Goal: Task Accomplishment & Management: Manage account settings

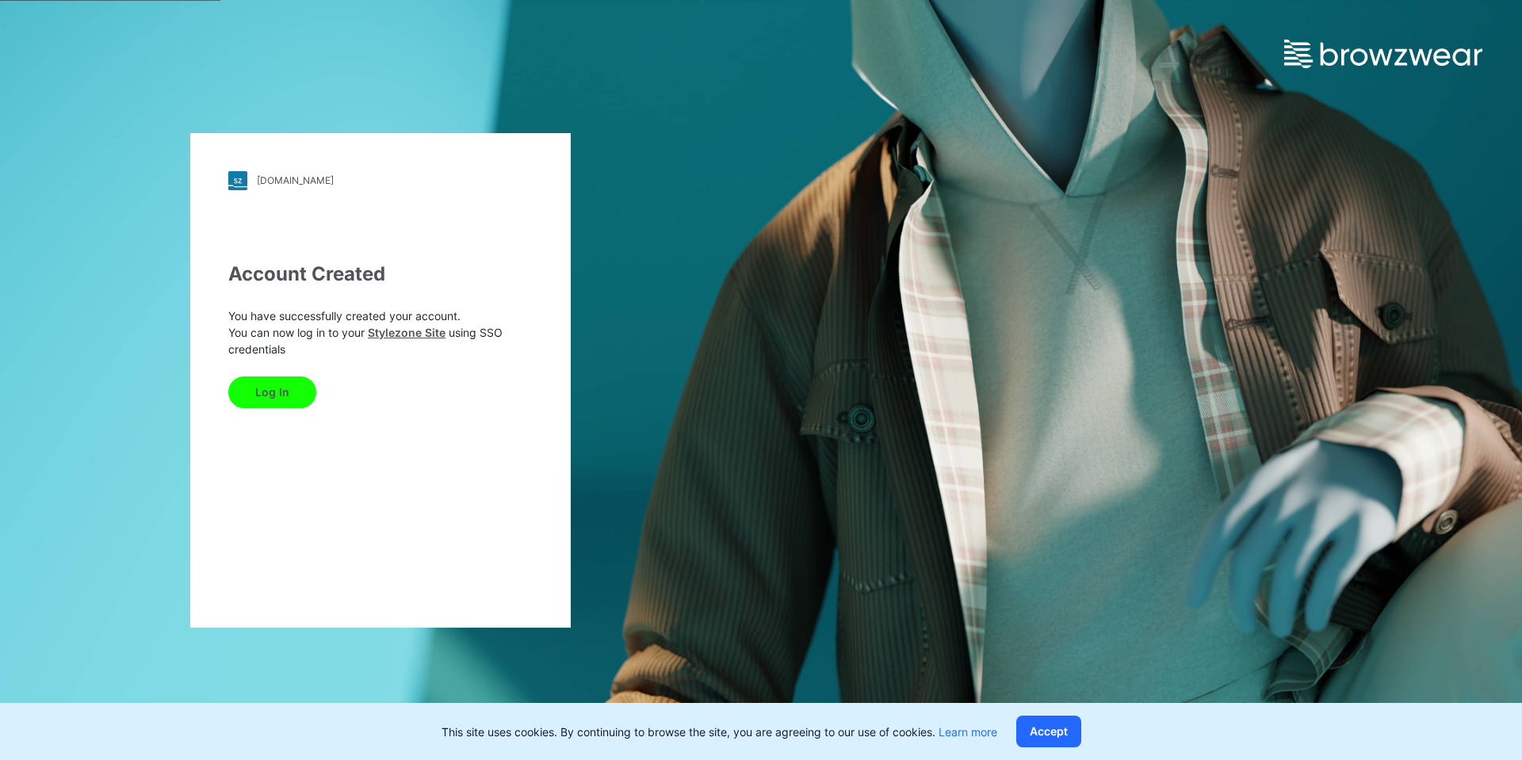
click at [283, 393] on button "Log In" at bounding box center [272, 393] width 88 height 32
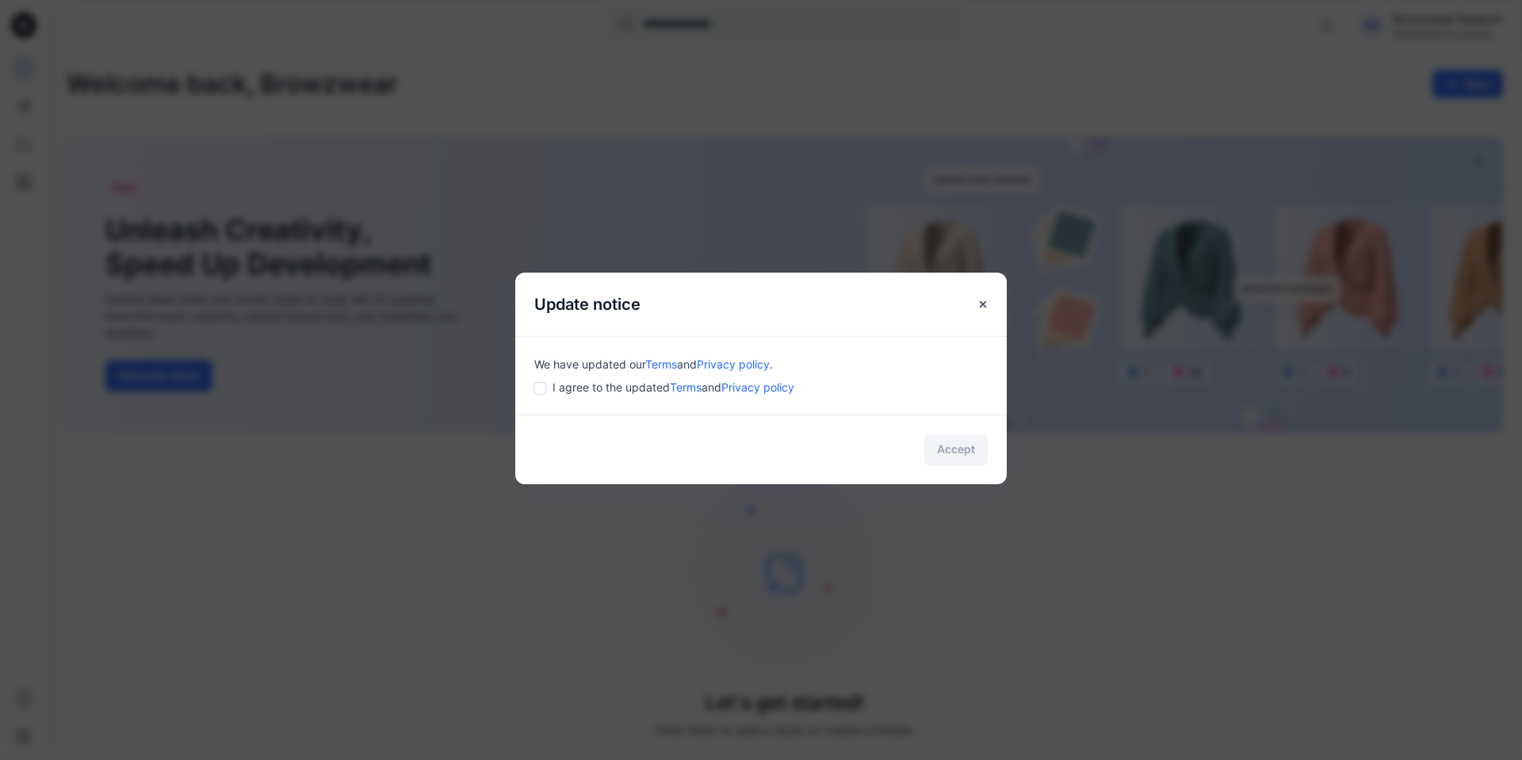
click at [532, 385] on div "We have updated our Terms and Privacy policy . I agree to the updated Terms and…" at bounding box center [761, 375] width 492 height 78
click at [970, 453] on button "Accept" at bounding box center [955, 450] width 63 height 32
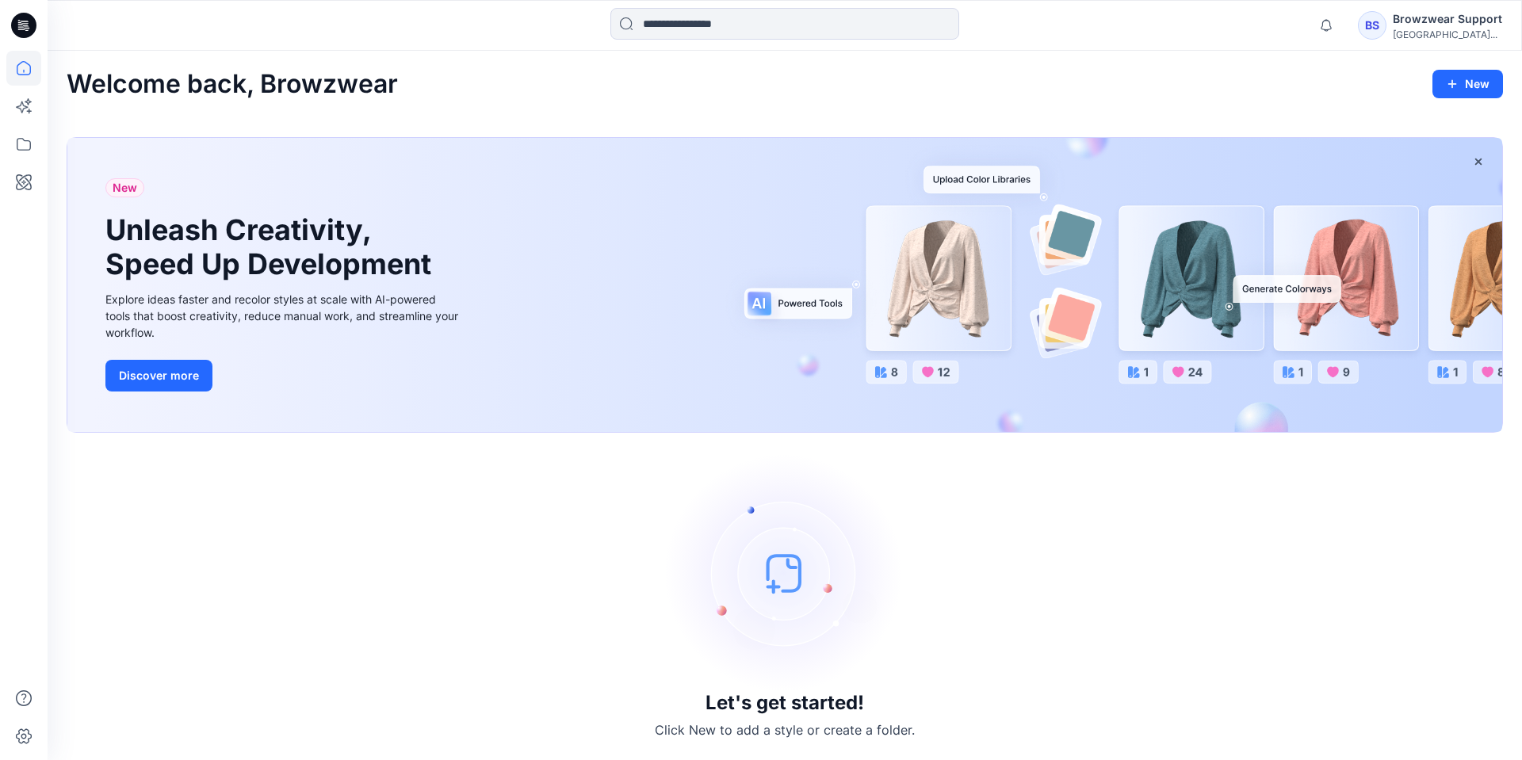
click at [1378, 22] on div "BS" at bounding box center [1372, 25] width 29 height 29
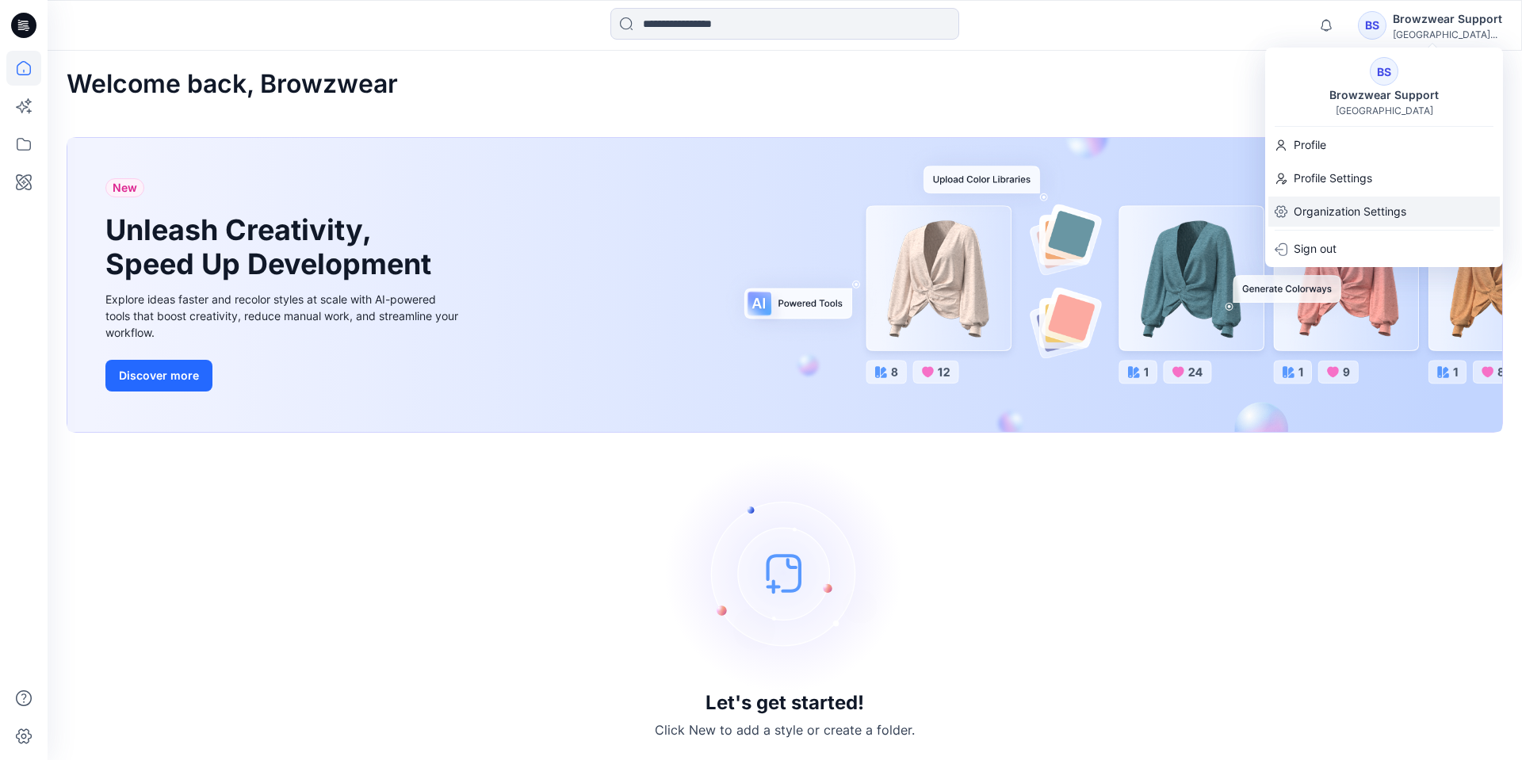
click at [1351, 201] on p "Organization Settings" at bounding box center [1350, 212] width 113 height 30
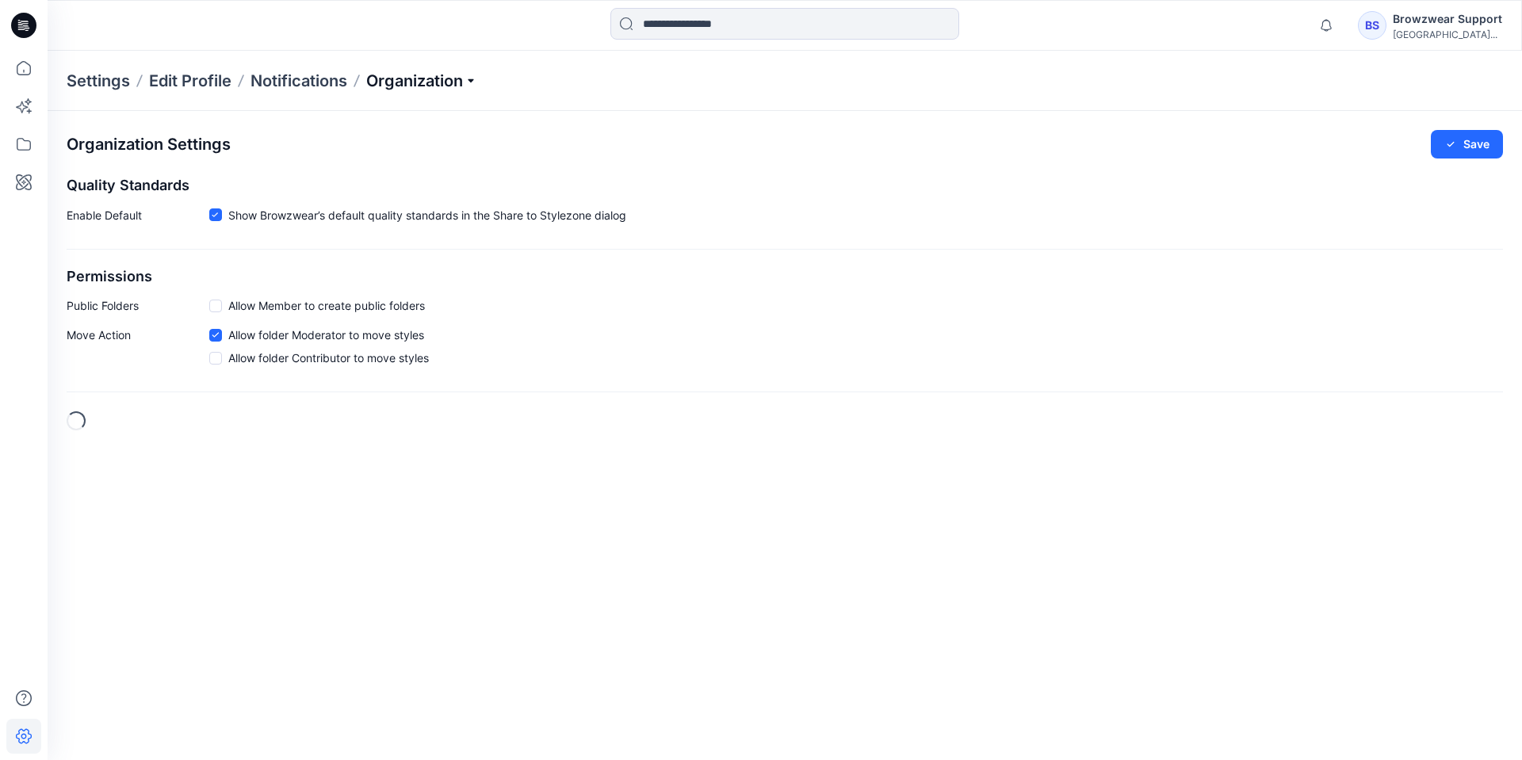
click at [403, 86] on p "Organization" at bounding box center [421, 81] width 111 height 22
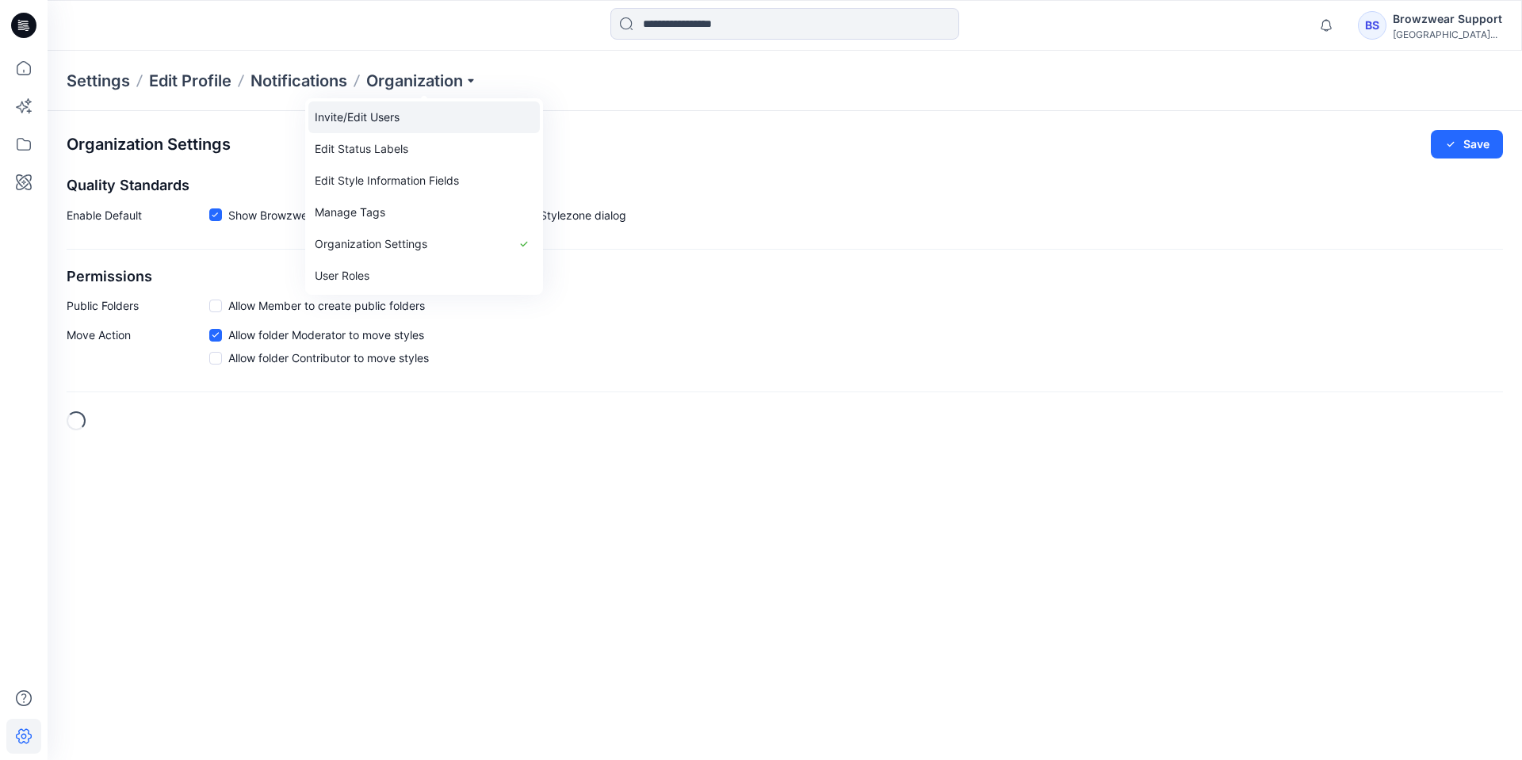
click at [403, 114] on link "Invite/Edit Users" at bounding box center [423, 117] width 231 height 32
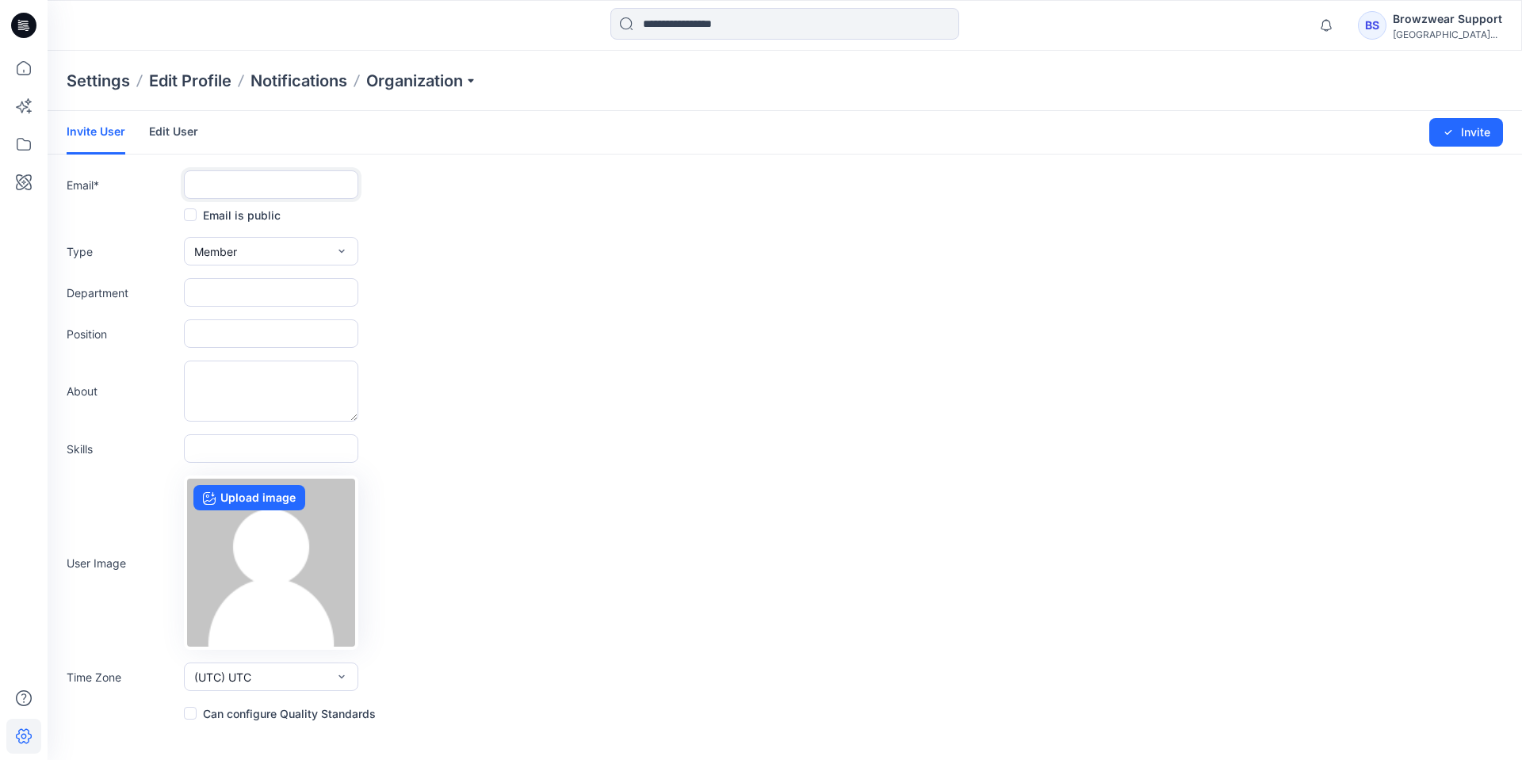
click at [256, 187] on input "text" at bounding box center [271, 184] width 174 height 29
paste input "**********"
type input "**********"
click at [189, 708] on span at bounding box center [190, 713] width 13 height 13
click at [306, 254] on button "Member" at bounding box center [271, 251] width 174 height 29
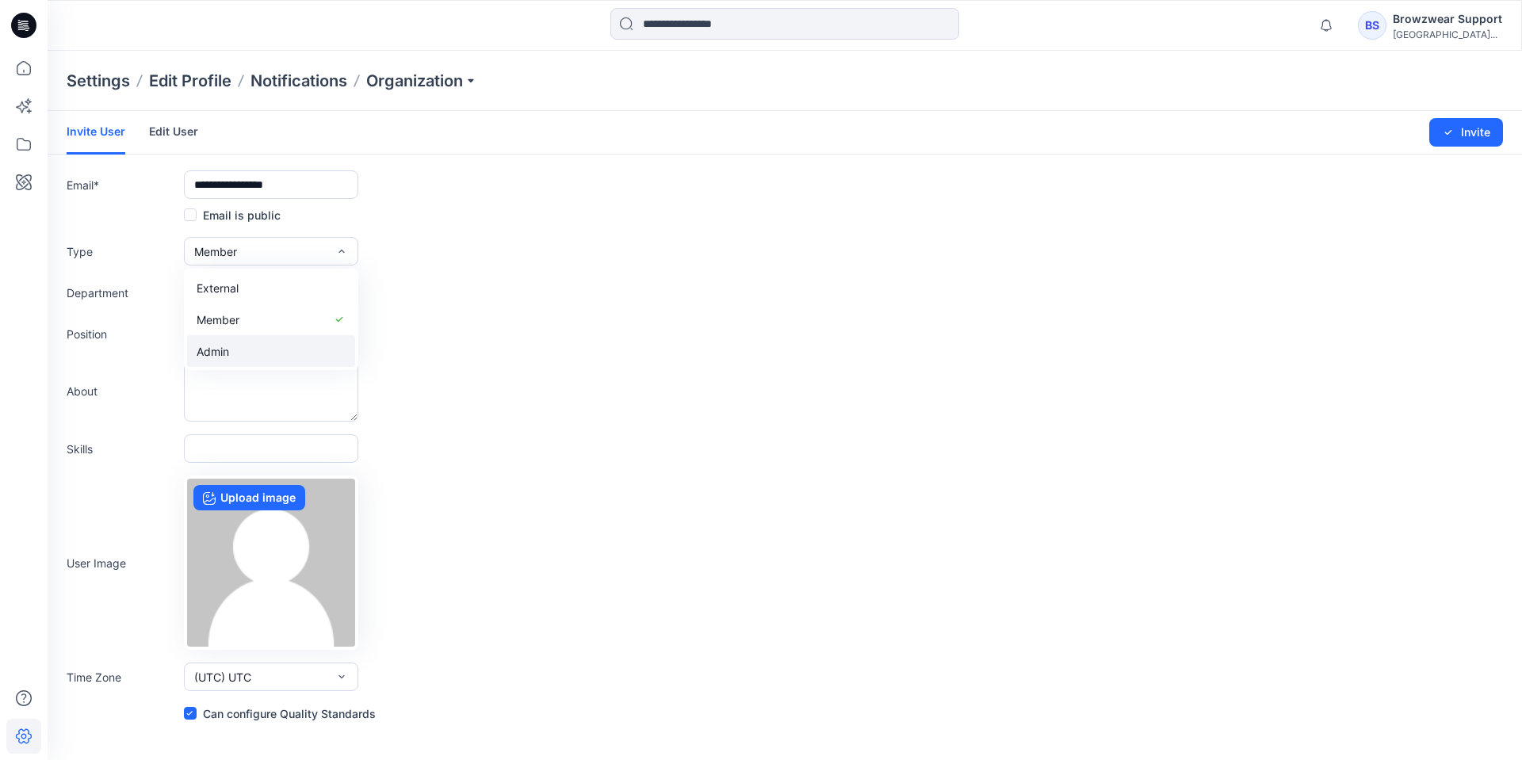
click at [270, 347] on button "Admin" at bounding box center [271, 351] width 168 height 32
click at [1485, 133] on button "Invite" at bounding box center [1466, 132] width 74 height 29
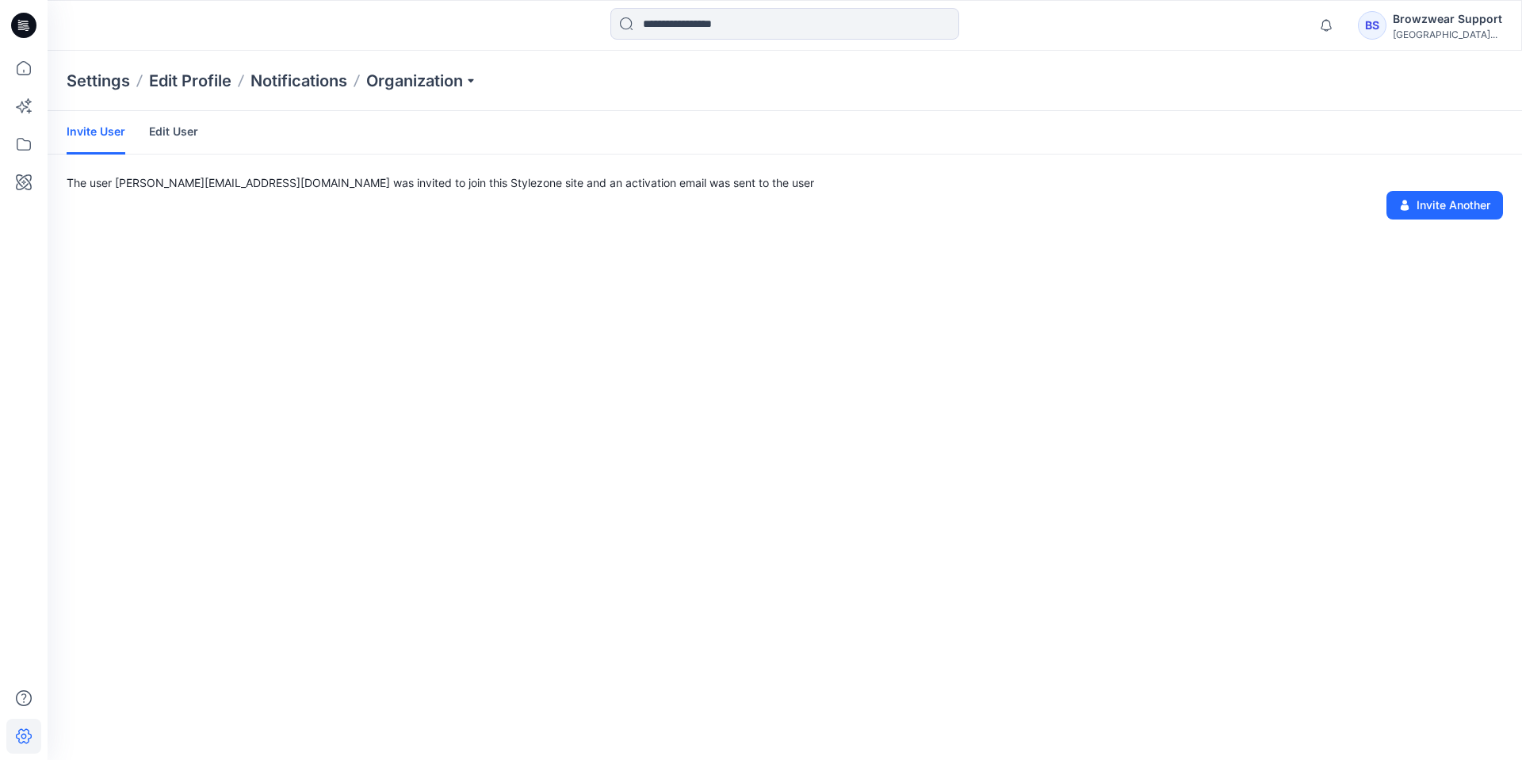
click at [1376, 24] on div "BS" at bounding box center [1372, 25] width 29 height 29
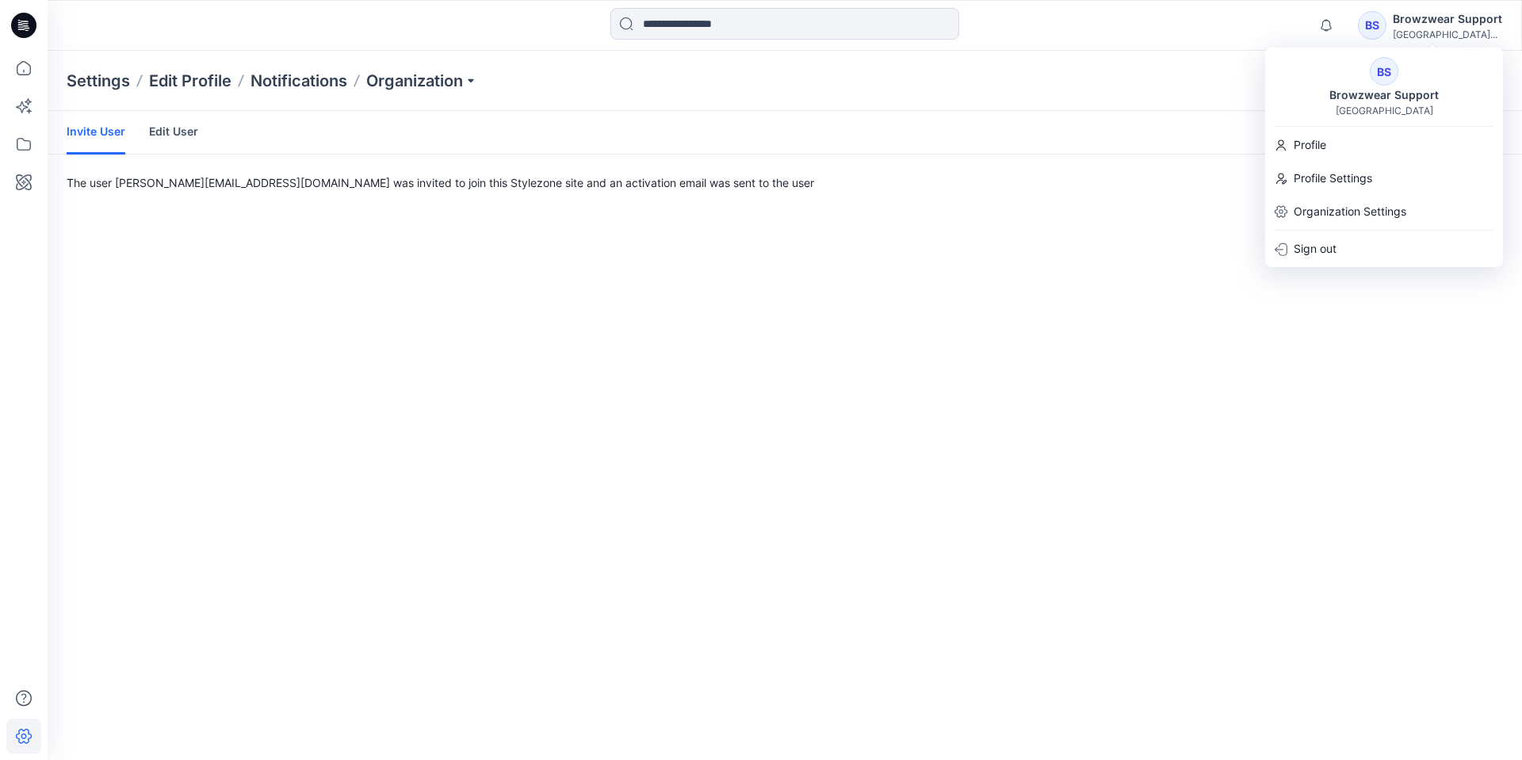
click at [446, 87] on p "Organization" at bounding box center [421, 81] width 111 height 22
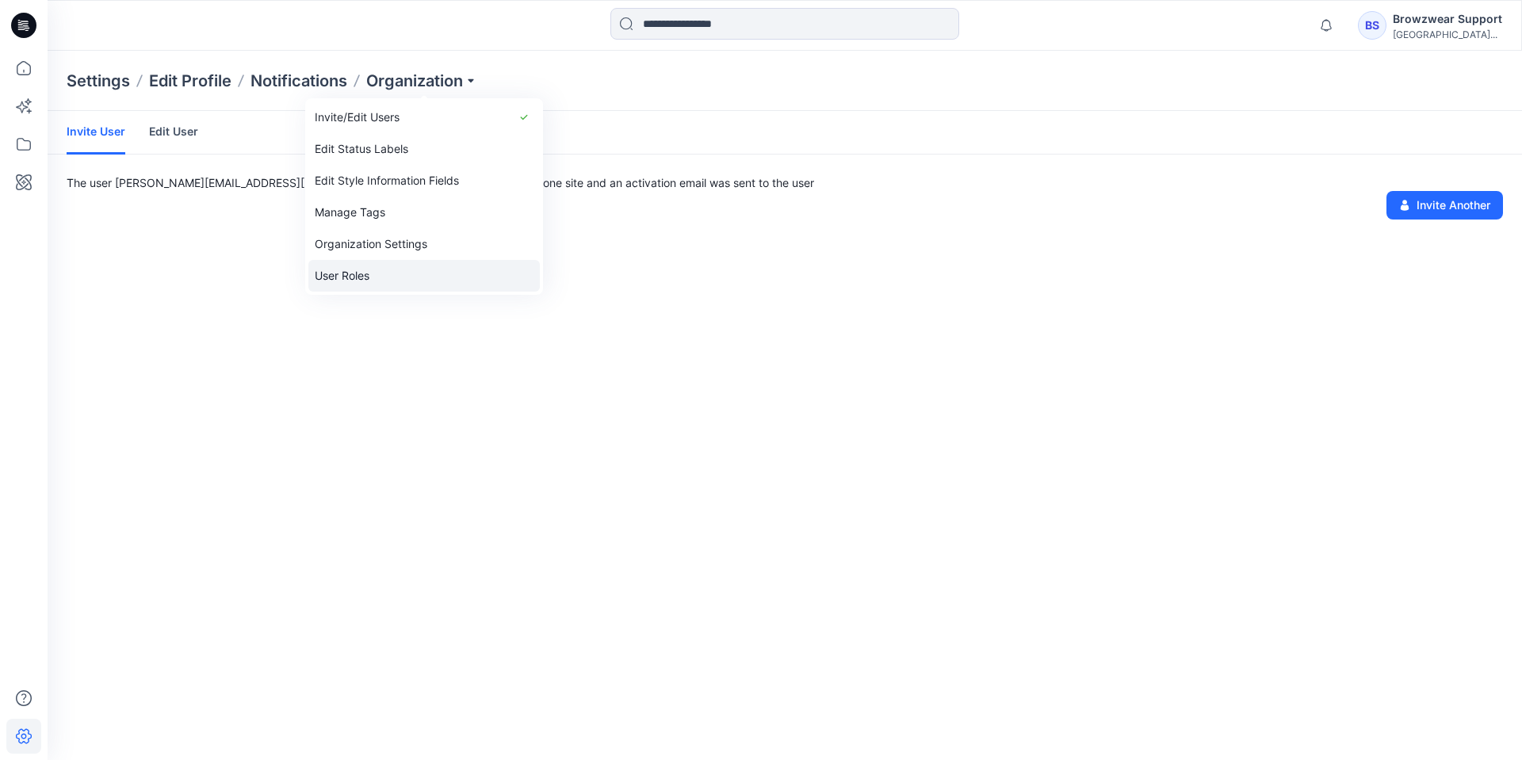
click at [371, 270] on link "User Roles" at bounding box center [423, 276] width 231 height 32
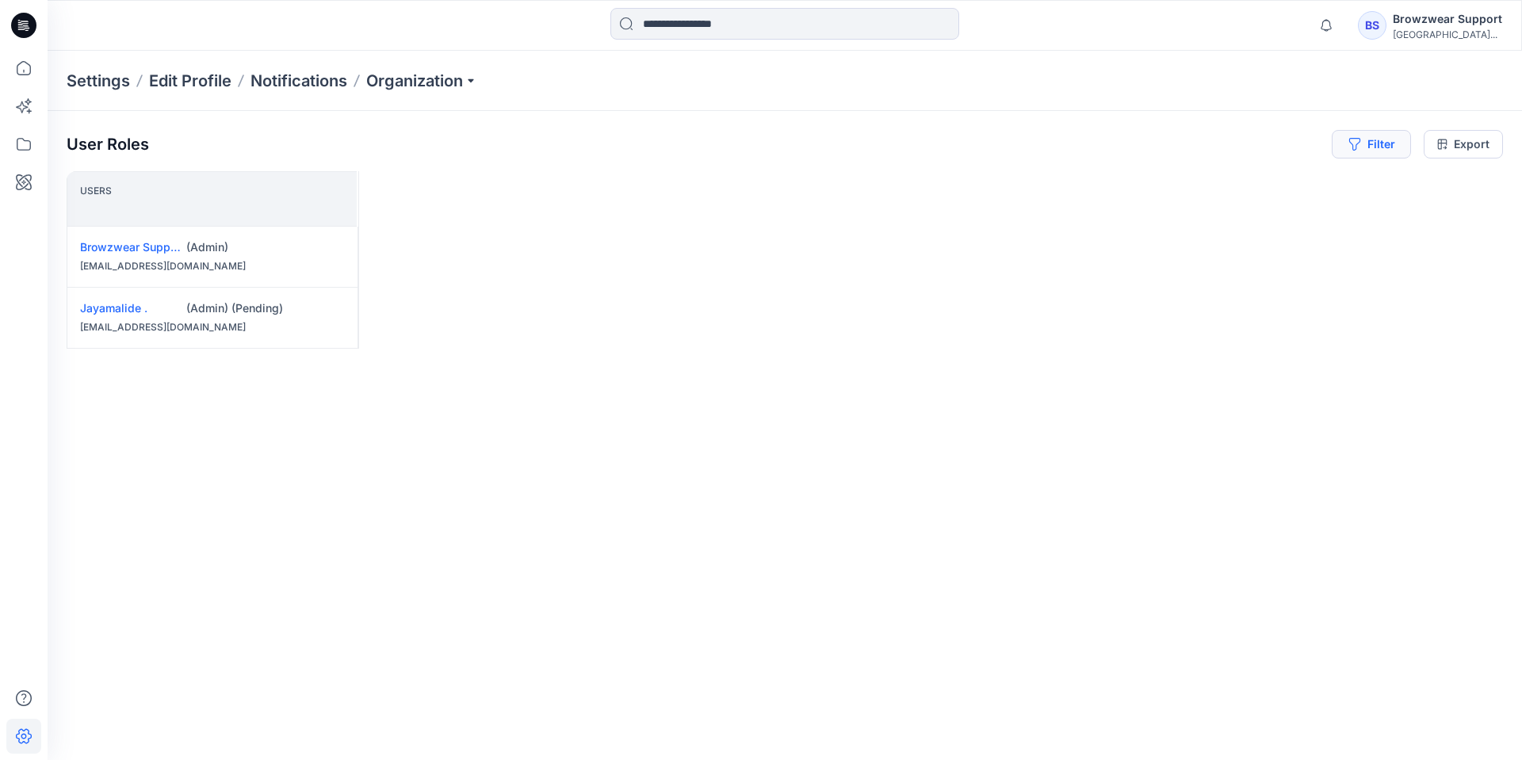
click at [1379, 142] on button "Filter" at bounding box center [1371, 144] width 79 height 29
click at [1316, 182] on div at bounding box center [1314, 187] width 163 height 20
paste input "**********"
type input "***"
click at [1299, 224] on p "Jayamalide ." at bounding box center [1297, 226] width 66 height 21
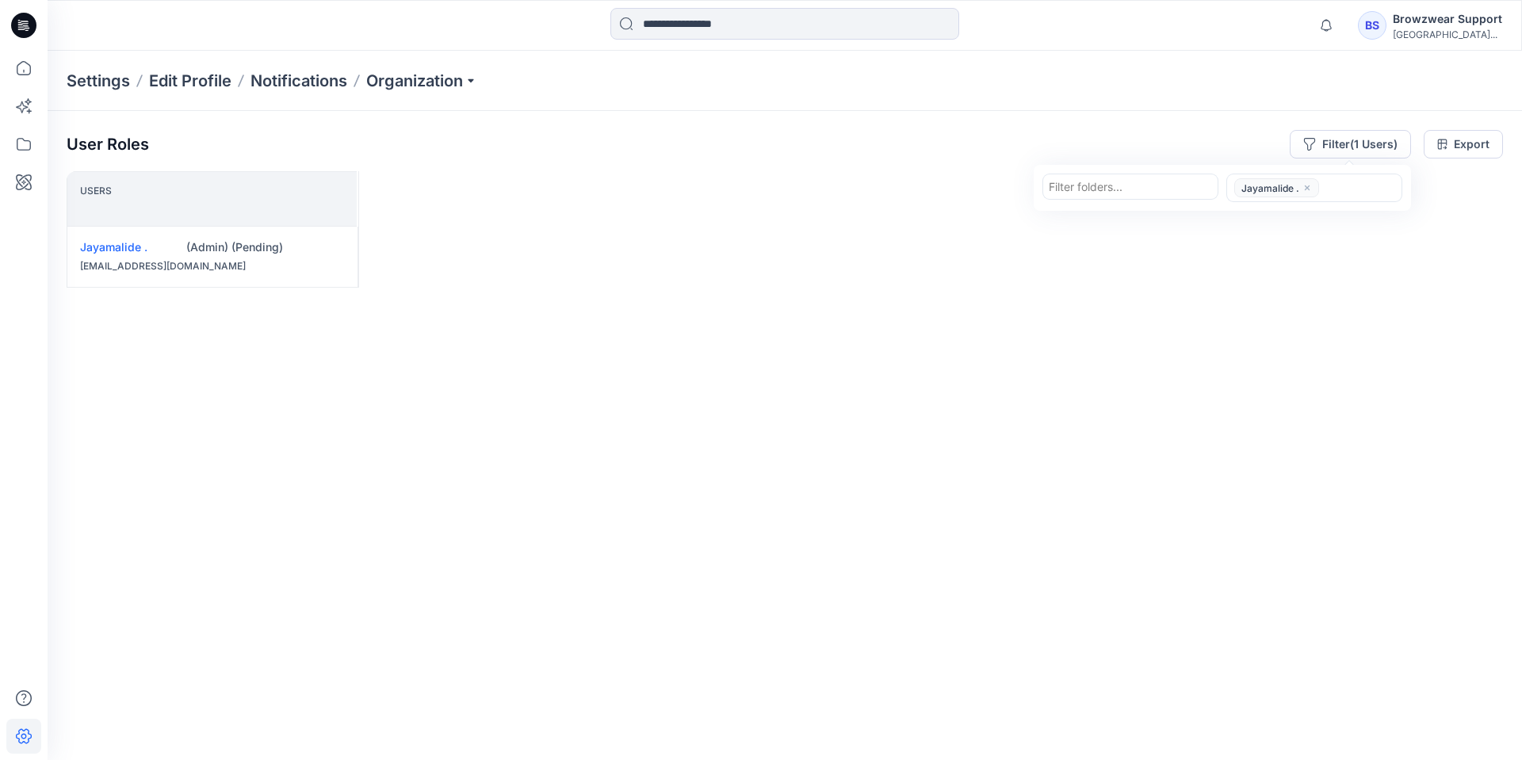
click at [606, 412] on div "Users [PERSON_NAME] . (Admin) (Pending) [EMAIL_ADDRESS][DOMAIN_NAME]" at bounding box center [785, 434] width 1437 height 526
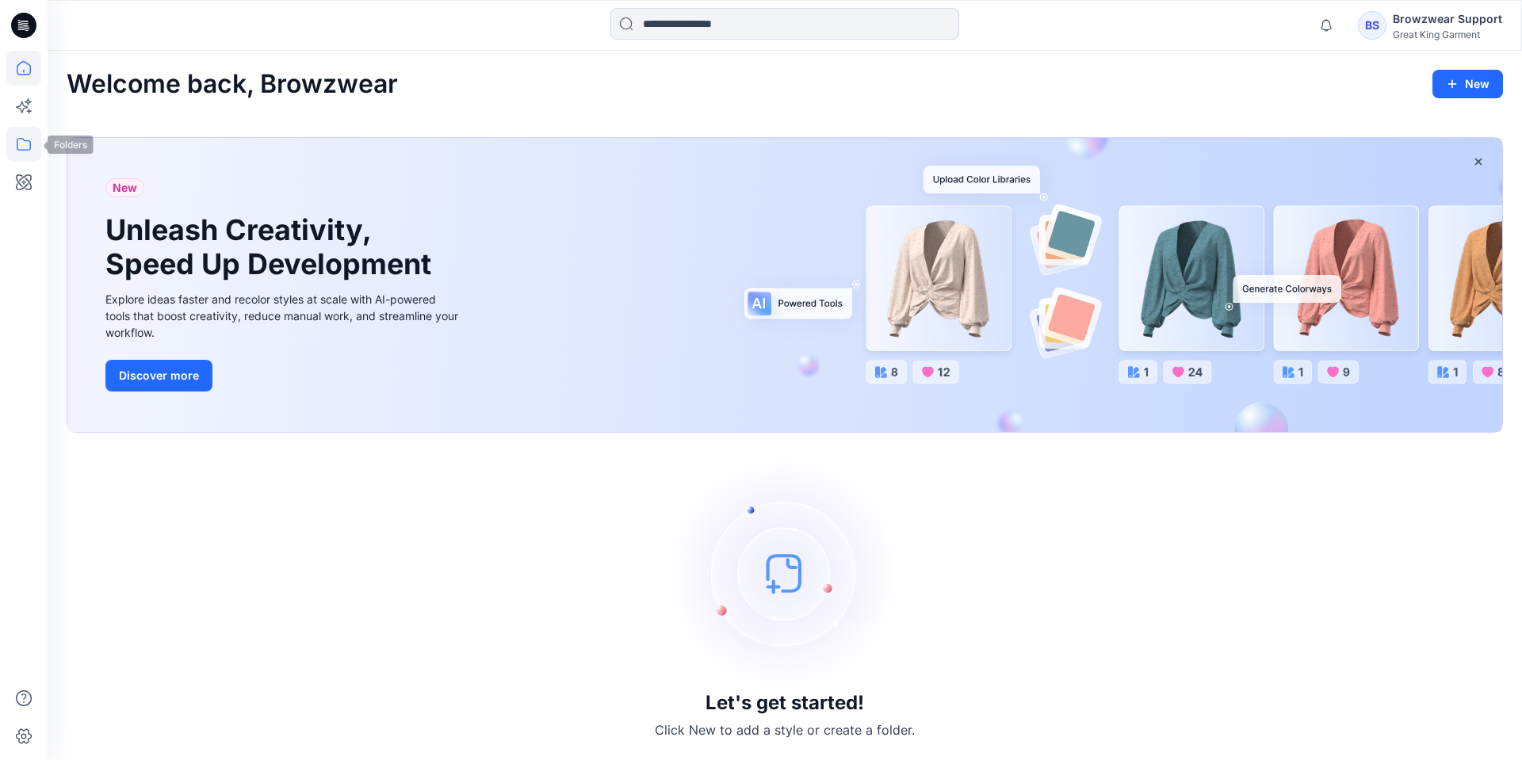
click at [20, 148] on icon at bounding box center [23, 144] width 35 height 35
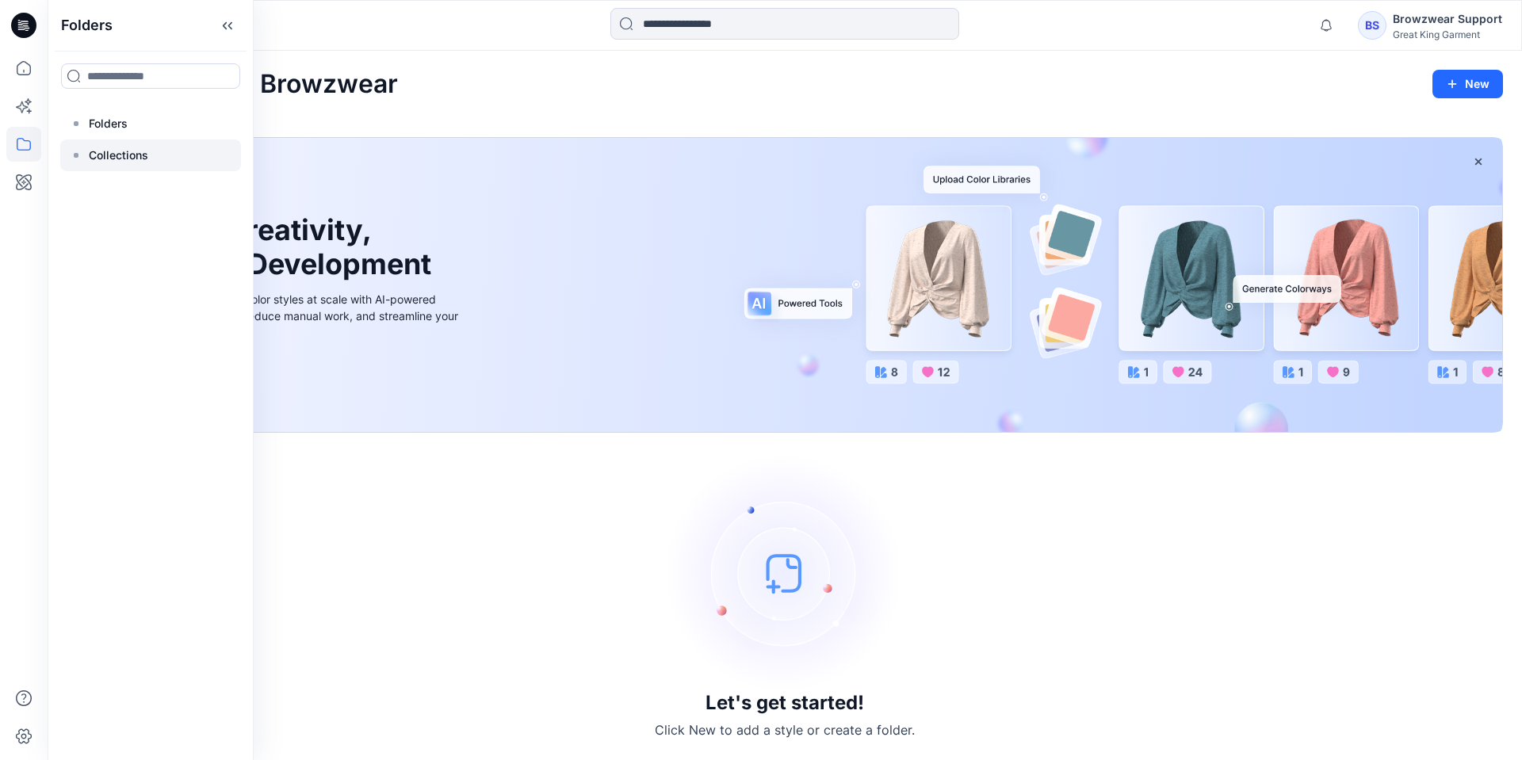
click at [118, 159] on p "Collections" at bounding box center [118, 155] width 59 height 19
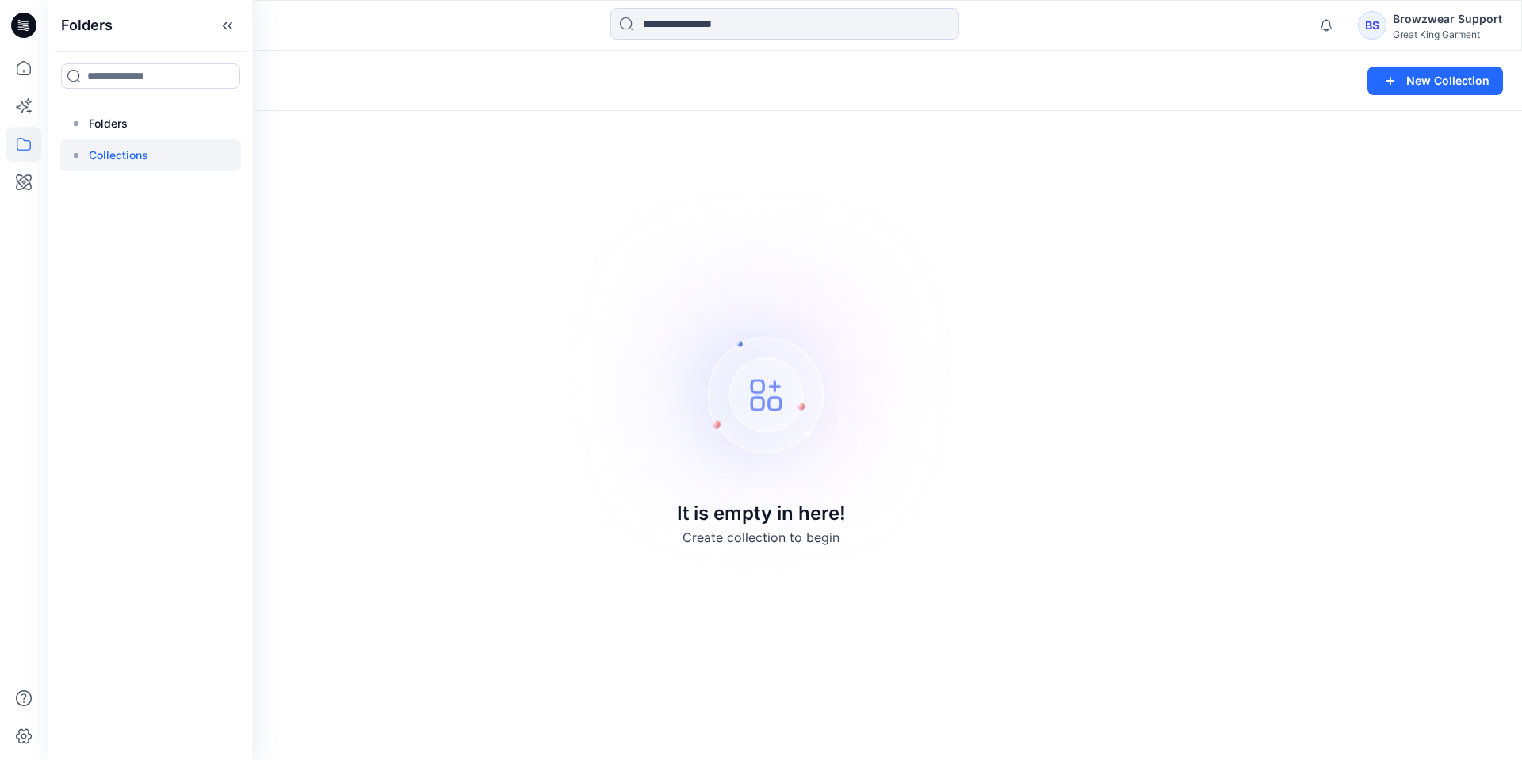
click at [496, 278] on div "Collections New Collection It is empty in here! Create collection to begin" at bounding box center [785, 406] width 1475 height 710
click at [1410, 81] on button "New Collection" at bounding box center [1436, 81] width 136 height 29
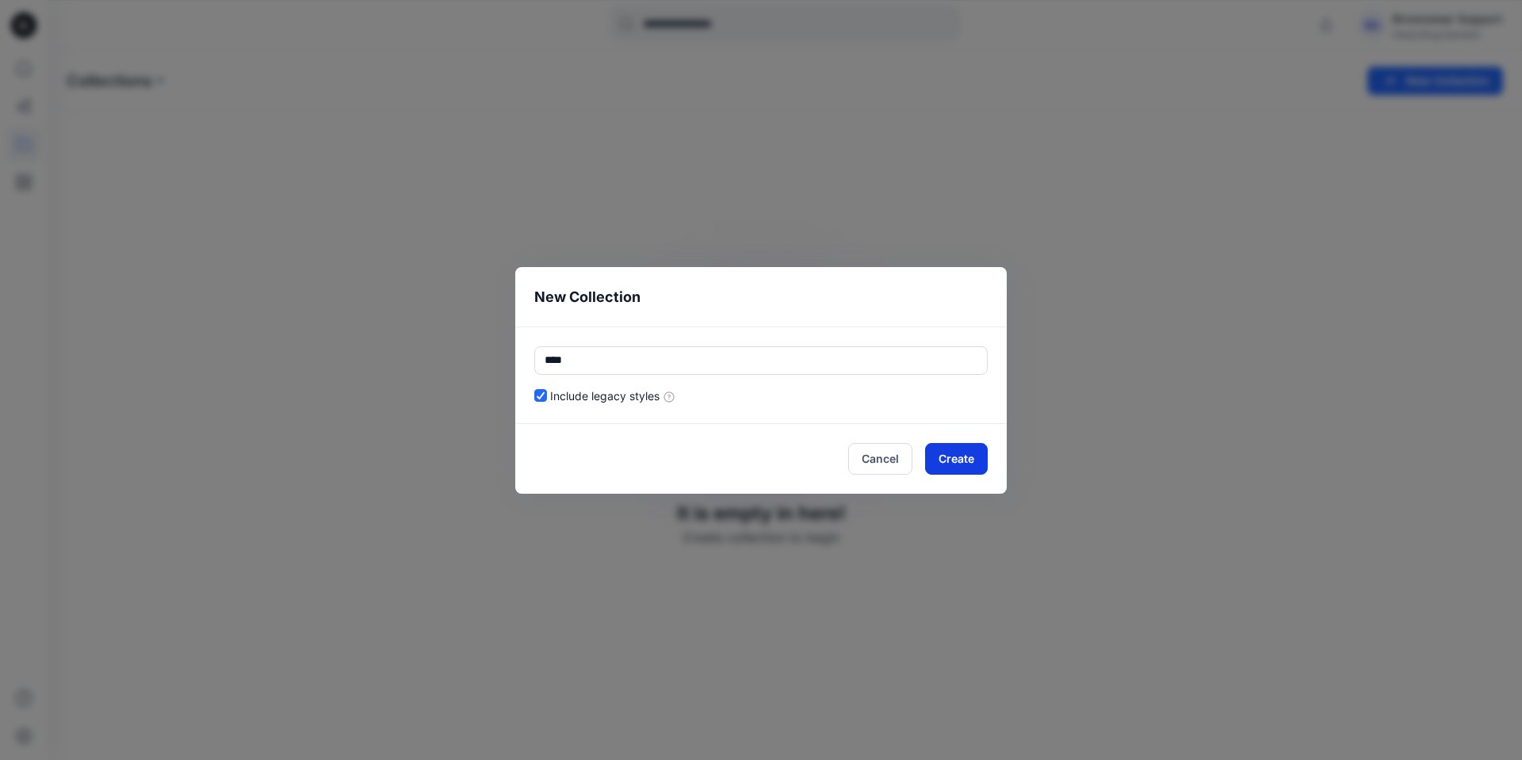
type input "****"
click at [976, 467] on button "Create" at bounding box center [956, 459] width 63 height 32
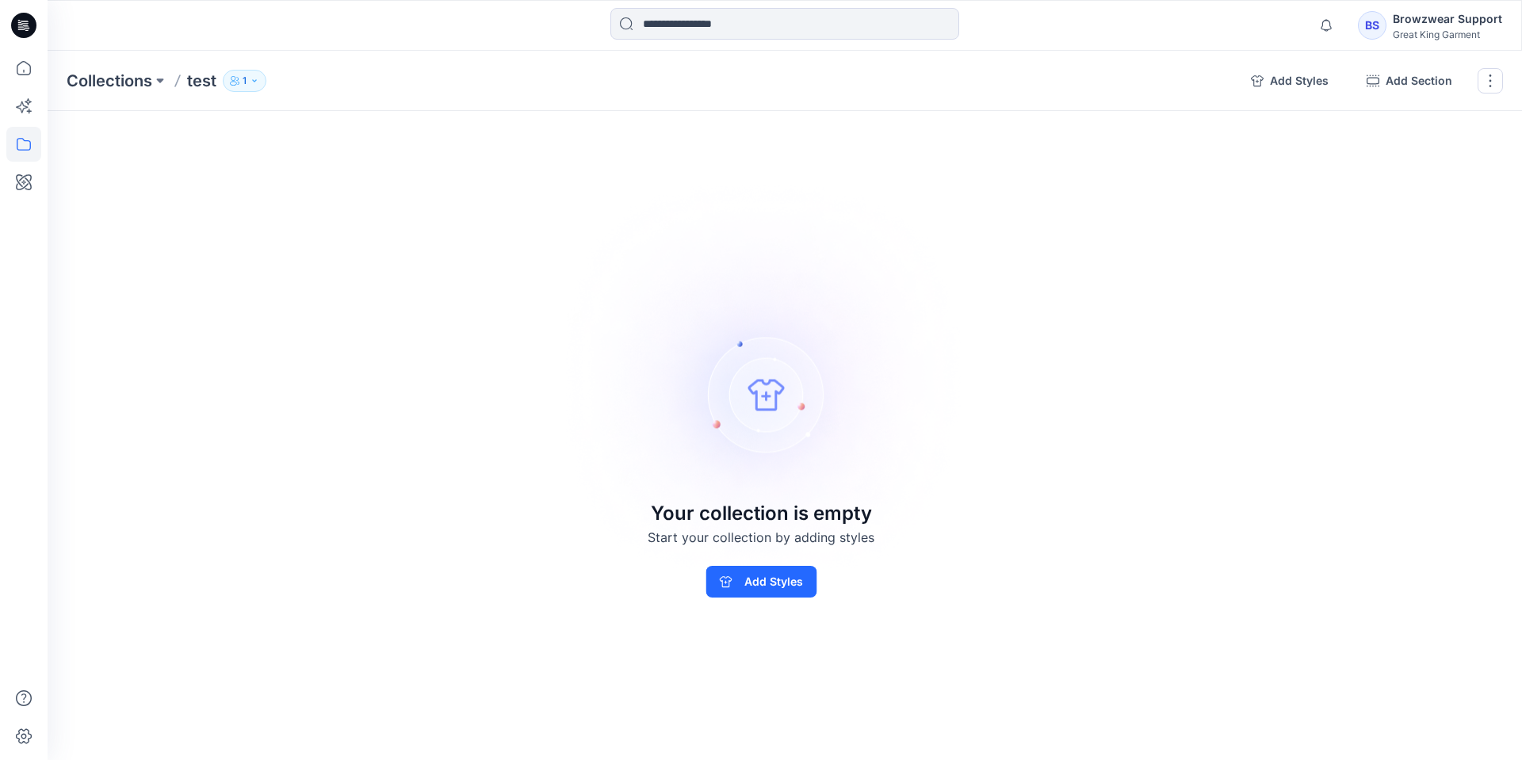
click at [264, 86] on div "Collections test 1" at bounding box center [653, 81] width 1172 height 22
click at [258, 82] on icon "button" at bounding box center [255, 81] width 10 height 10
click at [676, 215] on img at bounding box center [761, 380] width 443 height 442
click at [1491, 85] on button "button" at bounding box center [1490, 80] width 25 height 25
click at [1418, 189] on button "Delete Collection" at bounding box center [1414, 190] width 171 height 29
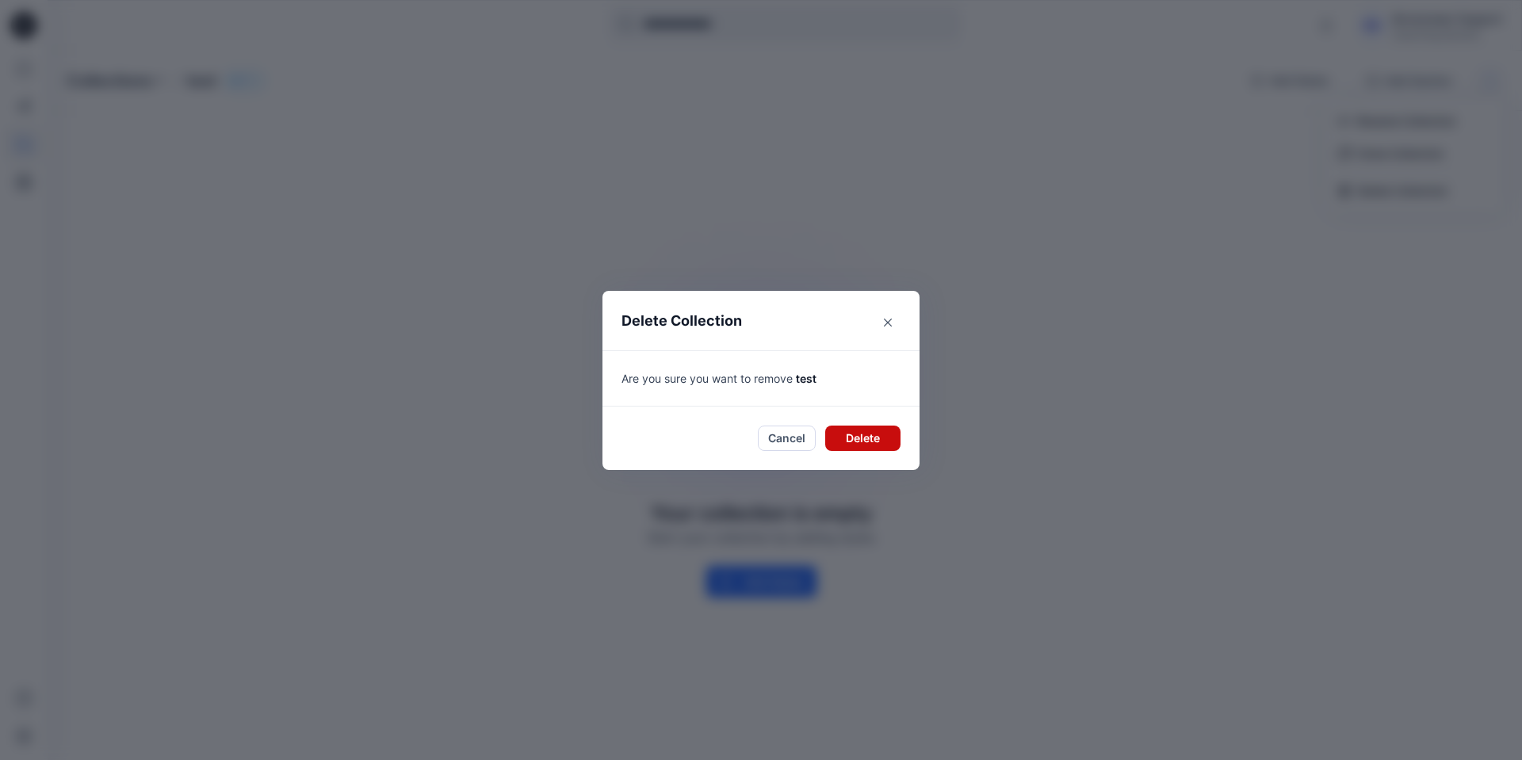
click at [872, 441] on button "Delete" at bounding box center [862, 438] width 75 height 25
